Goal: Task Accomplishment & Management: Manage account settings

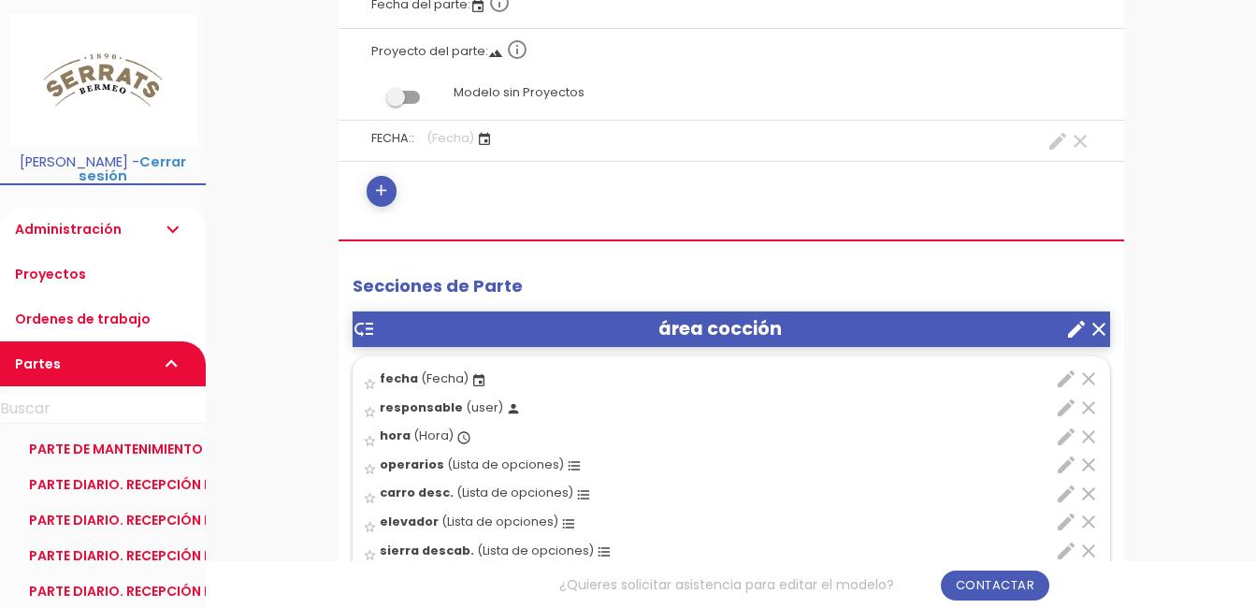
scroll to position [561, 0]
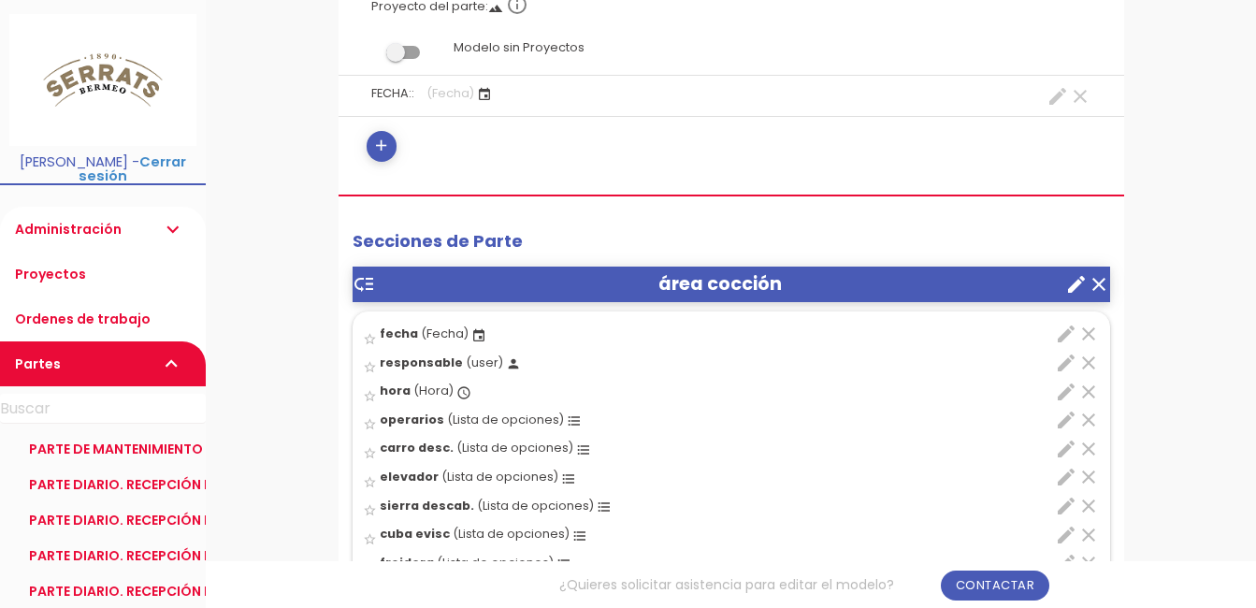
click at [371, 332] on icon "star_border" at bounding box center [370, 339] width 14 height 14
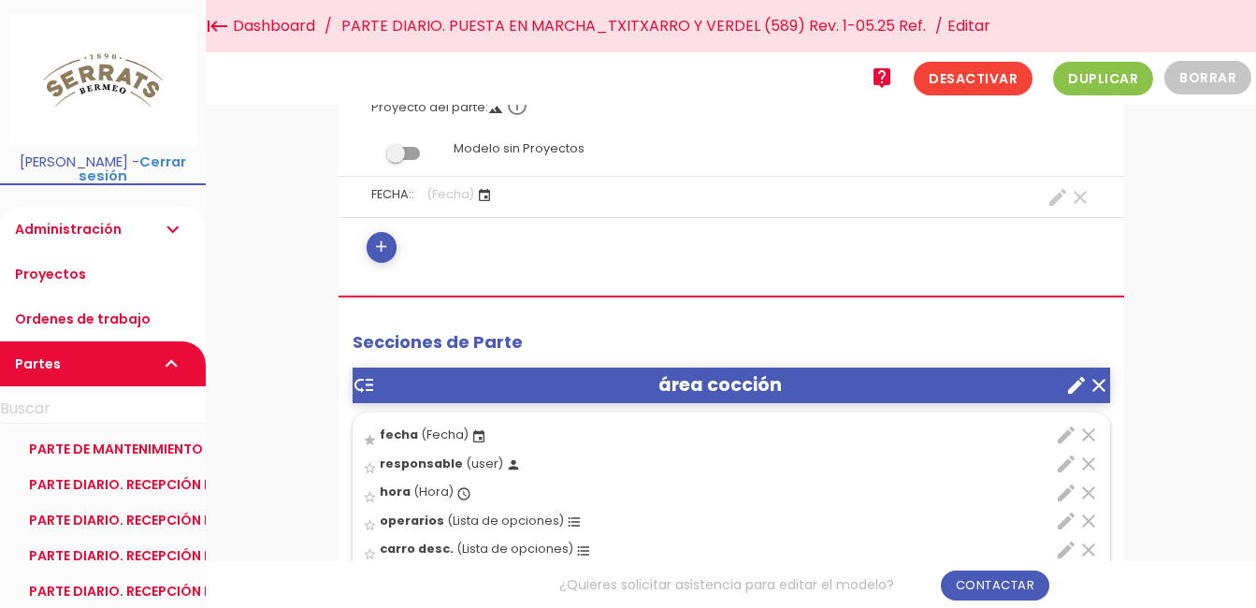
scroll to position [0, 0]
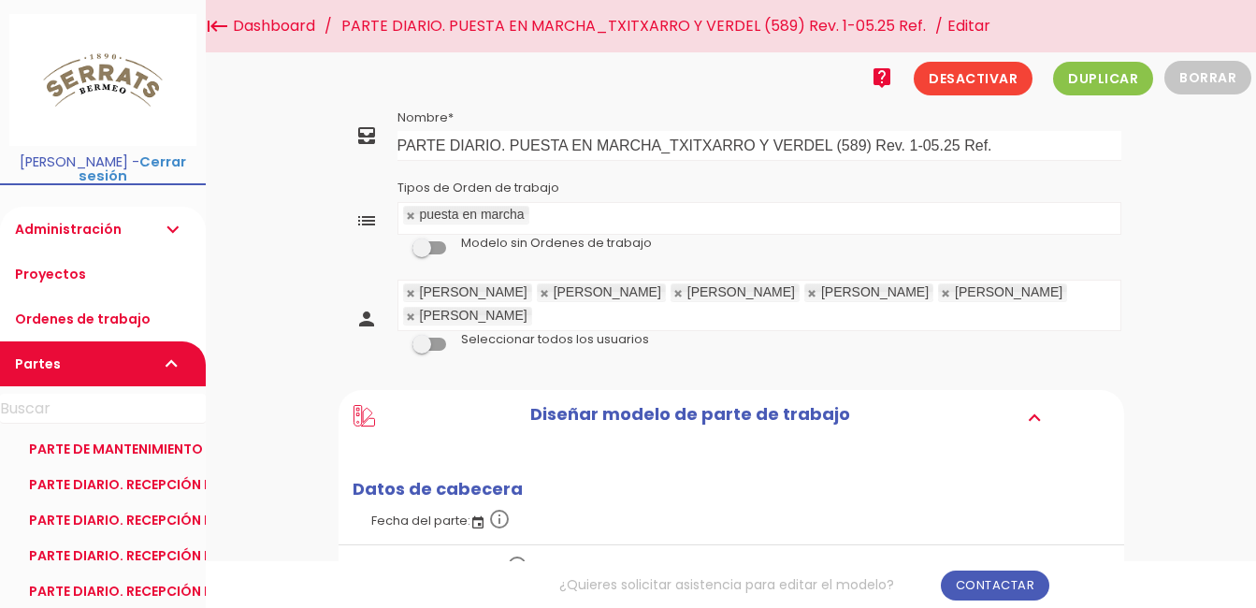
click at [585, 20] on link "PARTE DIARIO. PUESTA EN MARCHA_TXITXARRO Y VERDEL (589) Rev. 1-05.25 Ref." at bounding box center [634, 26] width 594 height 52
click at [515, 25] on link "PARTE DIARIO. PUESTA EN MARCHA_TXITXARRO Y VERDEL (589) Rev. 1-05.25 Ref." at bounding box center [634, 26] width 594 height 52
